Goal: Task Accomplishment & Management: Manage account settings

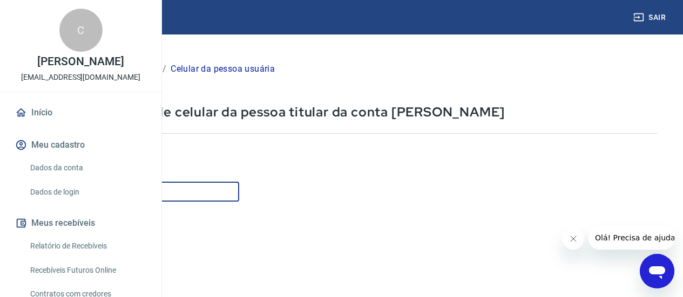
click at [239, 189] on input "Celular" at bounding box center [134, 192] width 209 height 20
type input "(11) 95651-5656"
click at [569, 241] on icon "Fechar mensagem da empresa" at bounding box center [572, 239] width 9 height 9
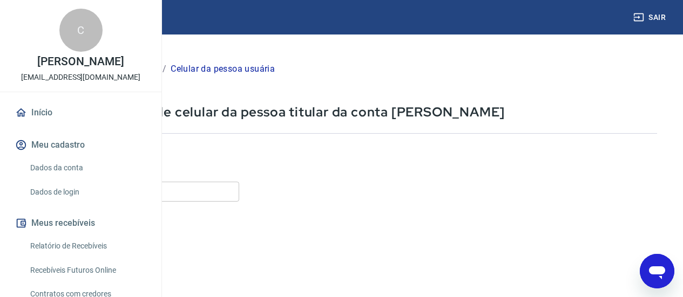
click at [398, 164] on div "Informe o número de celular com DDD Celular (11) 95651-5656 Celular" at bounding box center [343, 174] width 626 height 59
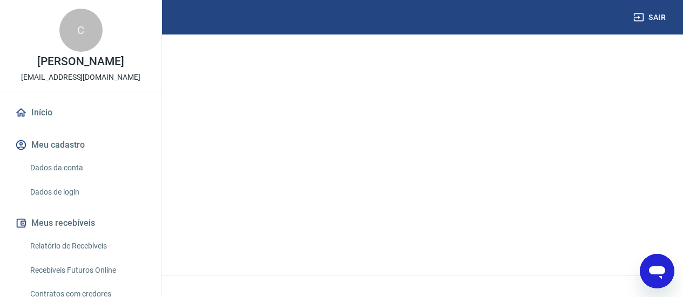
scroll to position [214, 0]
click at [90, 221] on button "Continuar" at bounding box center [60, 226] width 60 height 22
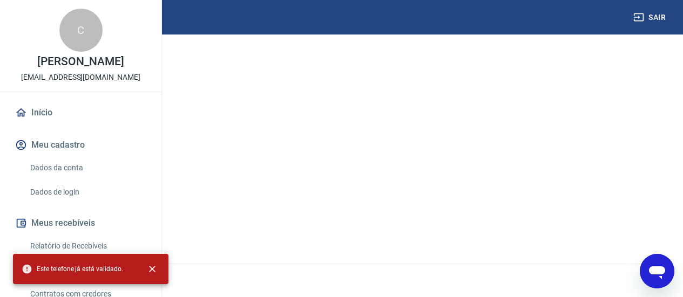
click at [156, 220] on link "Cancelar" at bounding box center [127, 226] width 57 height 23
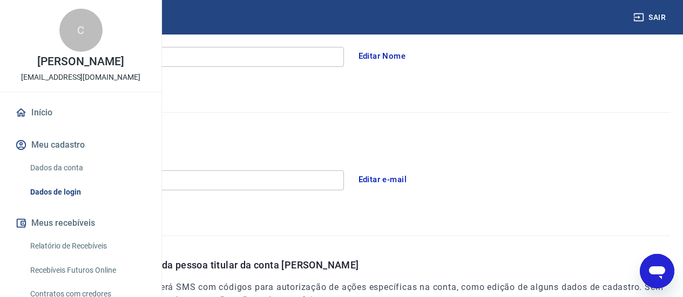
scroll to position [394, 0]
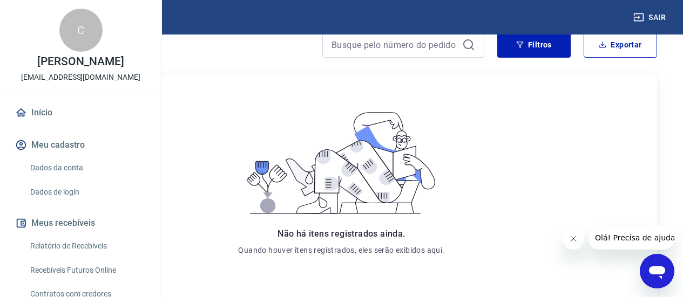
scroll to position [162, 0]
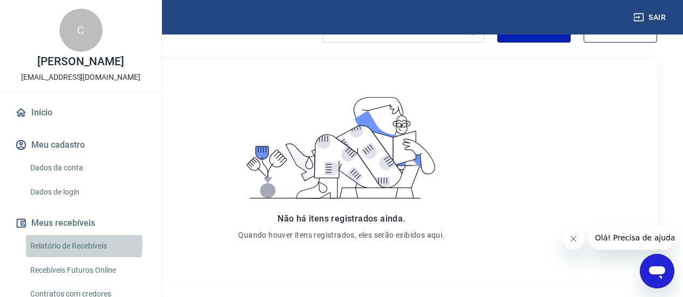
click at [83, 257] on link "Relatório de Recebíveis" at bounding box center [87, 246] width 122 height 22
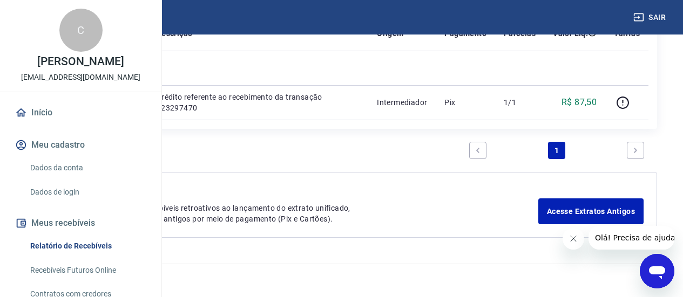
scroll to position [190, 0]
